Goal: Task Accomplishment & Management: Use online tool/utility

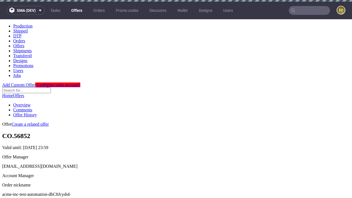
scroll to position [2, 0]
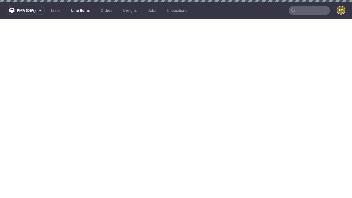
scroll to position [456, 0]
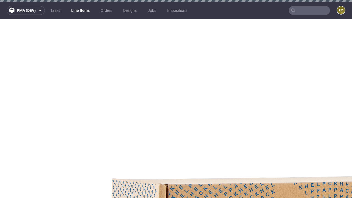
select select "accepted"
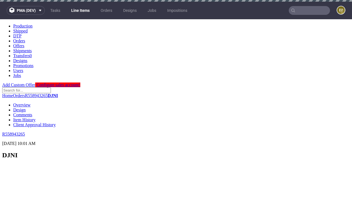
select select "received"
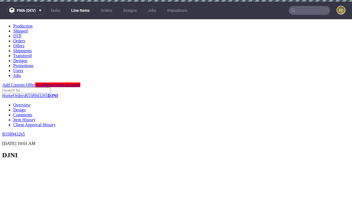
select select "accepted_dtp_issue_reprint"
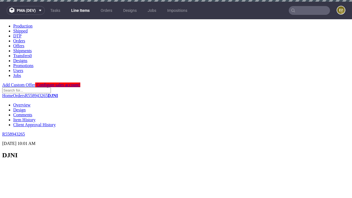
scroll to position [435, 0]
